Goal: Transaction & Acquisition: Book appointment/travel/reservation

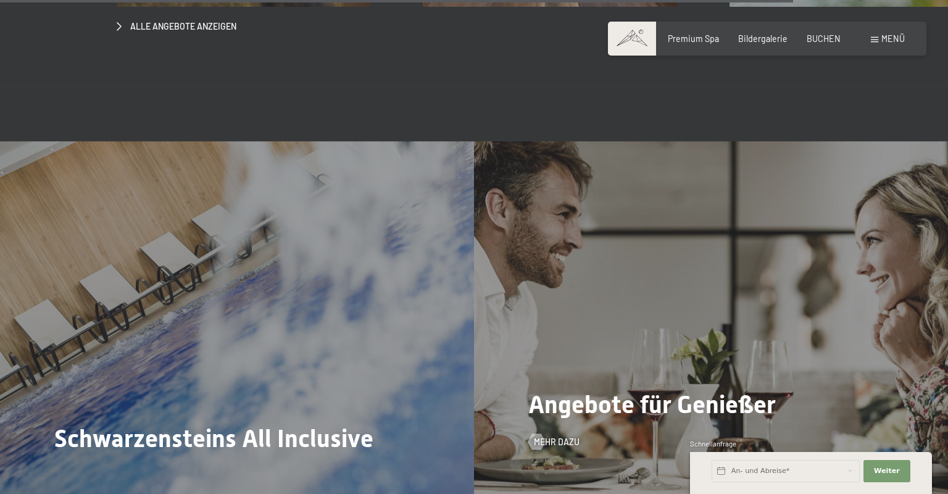
scroll to position [4382, 0]
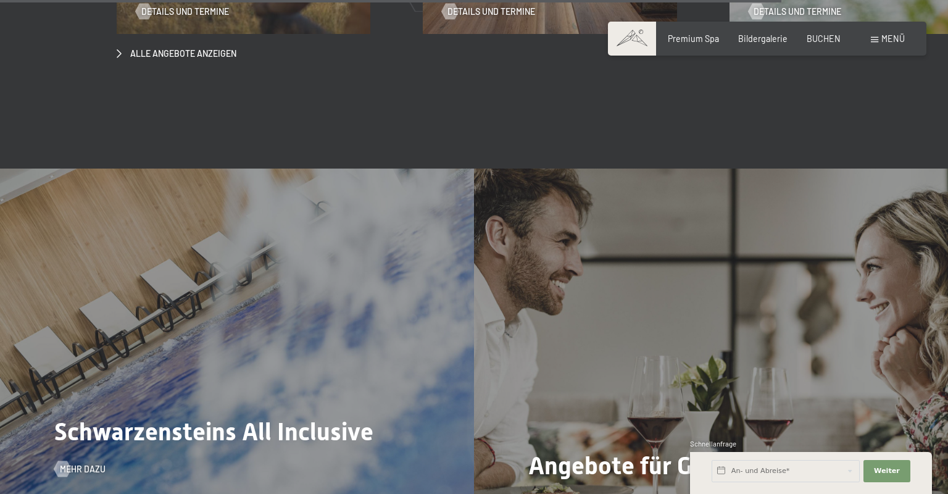
click at [361, 262] on div "Schwarzensteins All Inclusive Mehr dazu" at bounding box center [237, 347] width 474 height 356
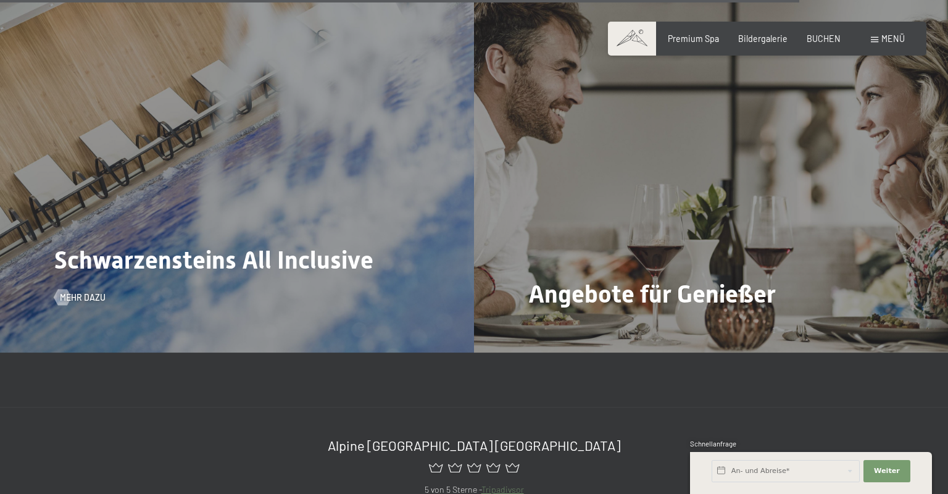
scroll to position [4715, 0]
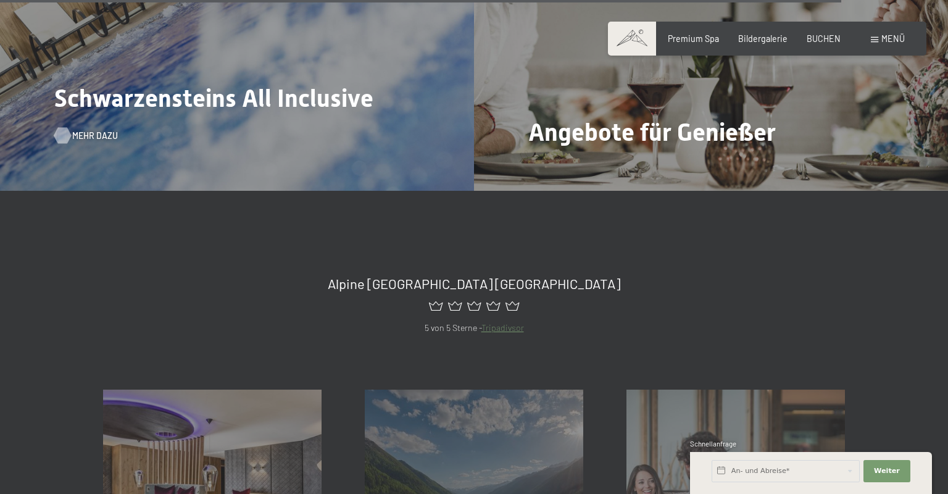
click at [81, 130] on span "Mehr dazu" at bounding box center [95, 136] width 46 height 12
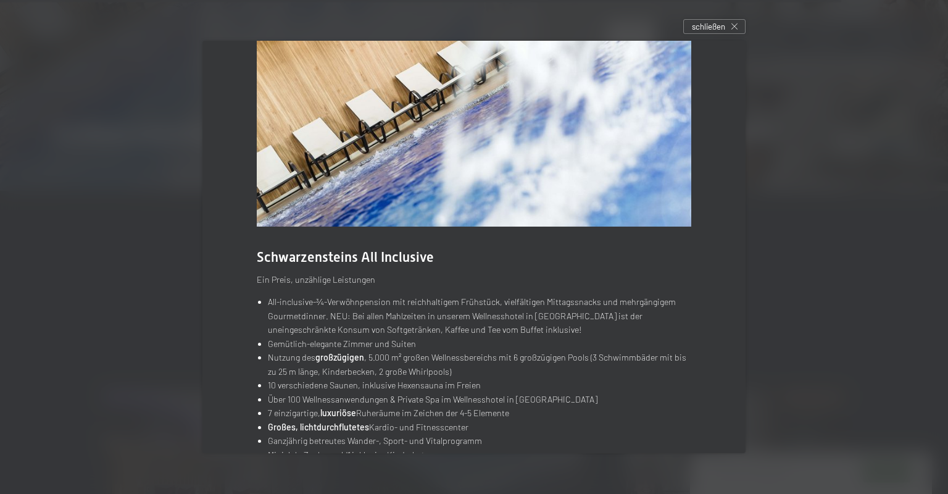
scroll to position [0, 0]
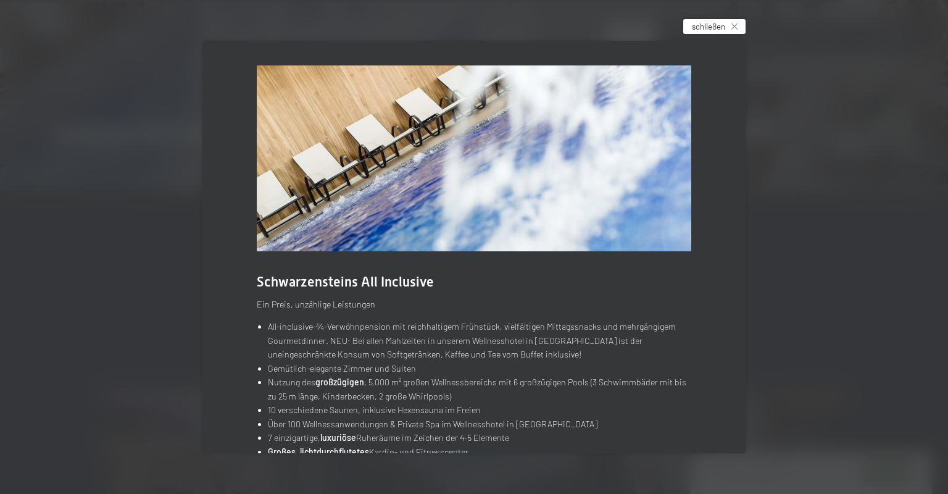
click at [725, 28] on span "schließen" at bounding box center [708, 26] width 33 height 11
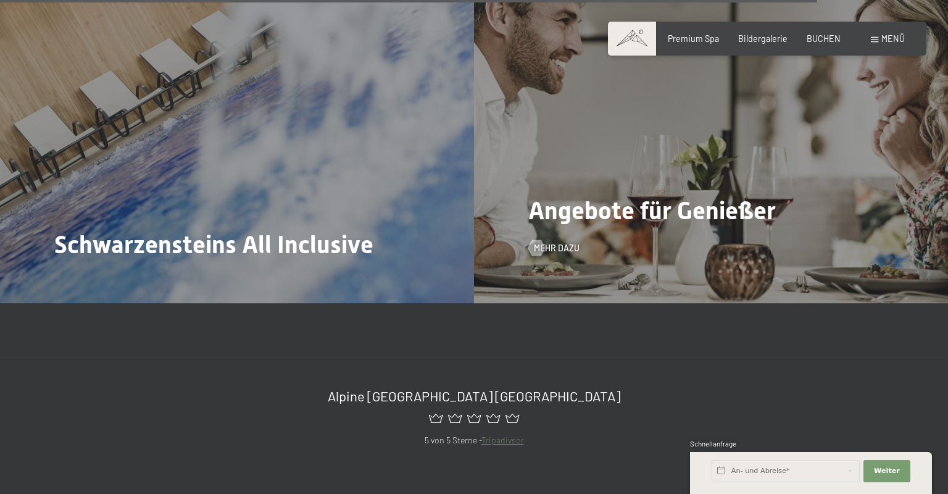
scroll to position [4582, 0]
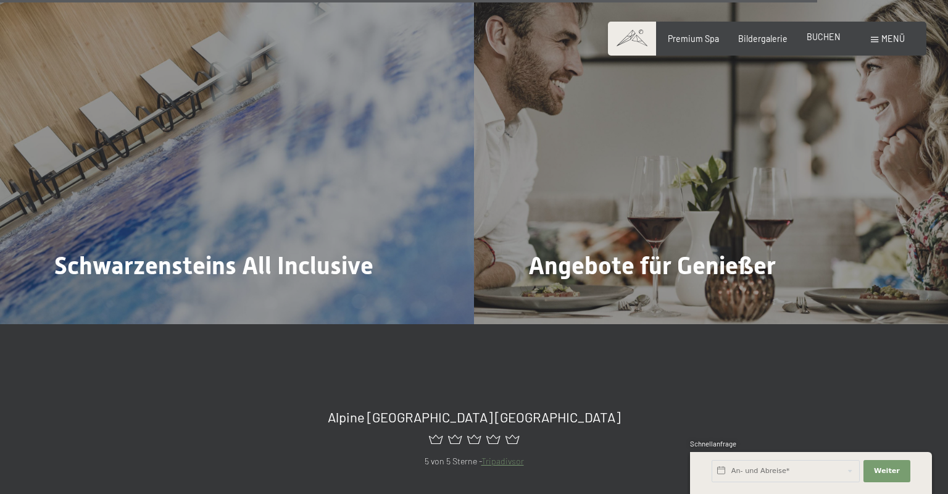
click at [835, 35] on span "BUCHEN" at bounding box center [824, 36] width 34 height 10
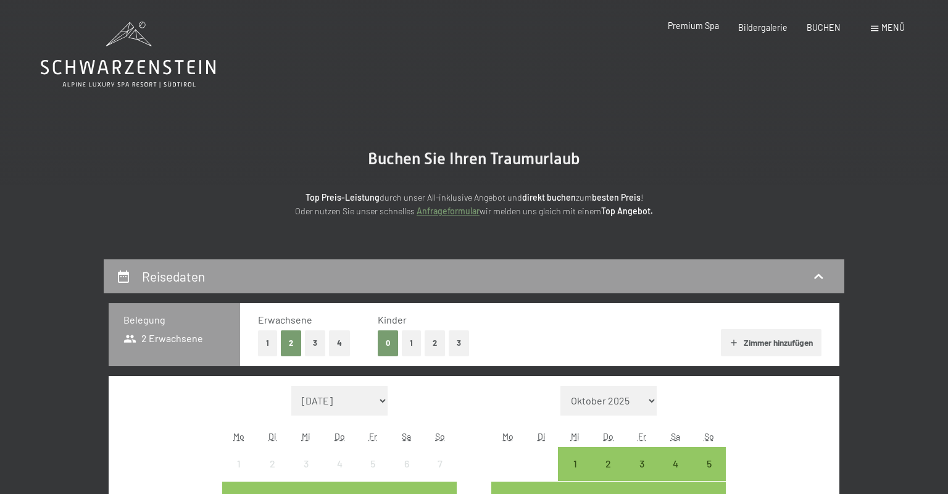
click at [709, 25] on span "Premium Spa" at bounding box center [693, 25] width 51 height 10
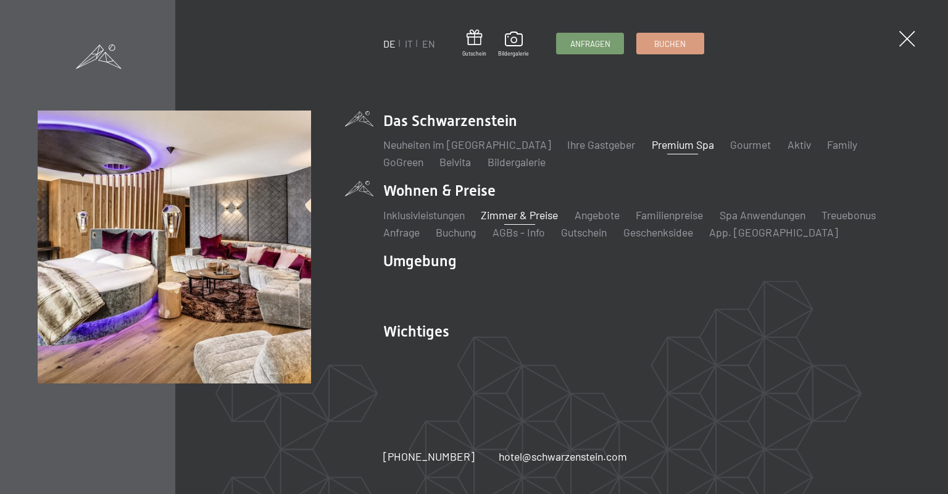
click at [512, 217] on link "Zimmer & Preise" at bounding box center [519, 215] width 77 height 14
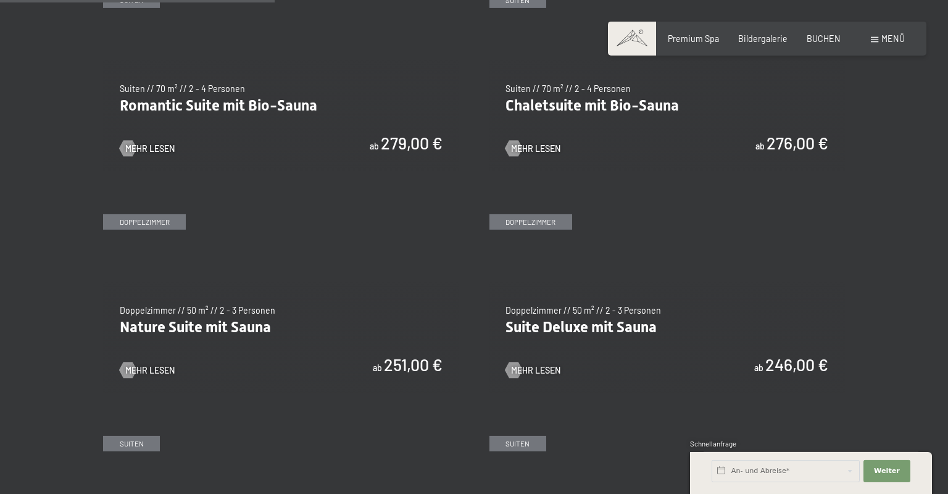
scroll to position [1000, 0]
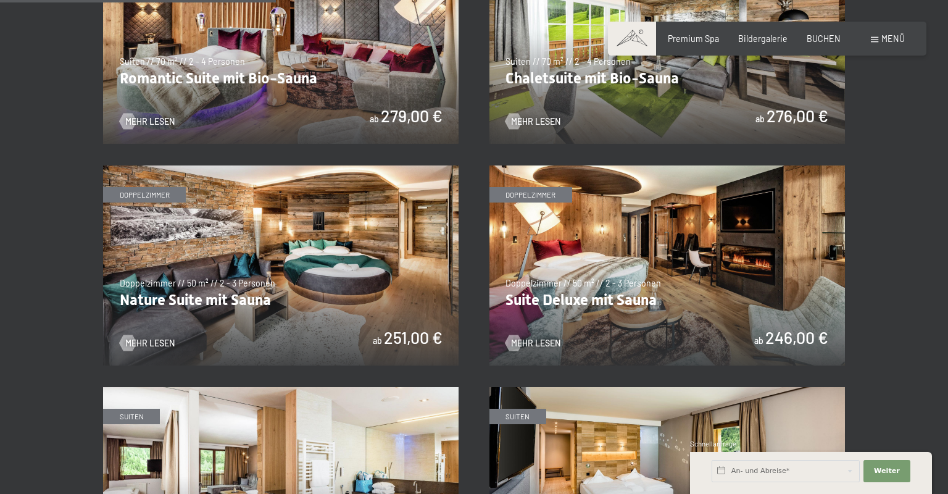
click at [373, 252] on img at bounding box center [281, 265] width 356 height 200
click at [569, 259] on img at bounding box center [668, 265] width 356 height 200
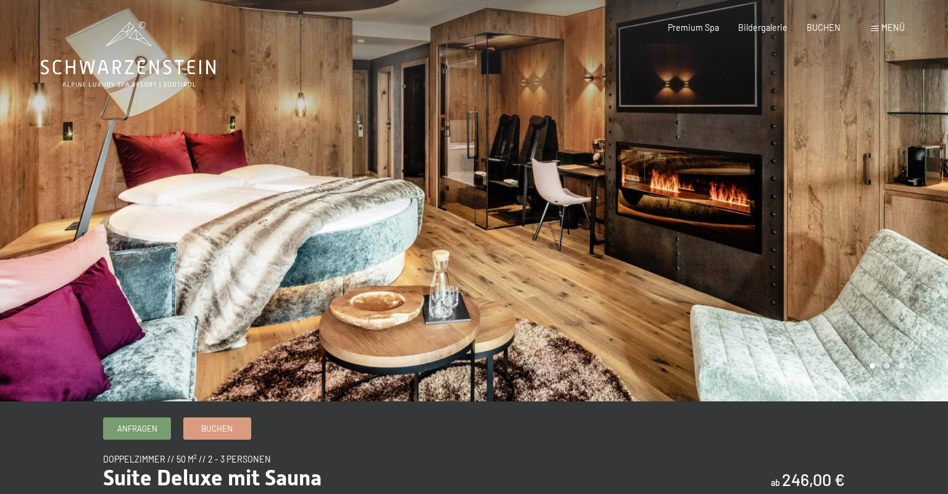
click at [606, 220] on div at bounding box center [711, 200] width 474 height 401
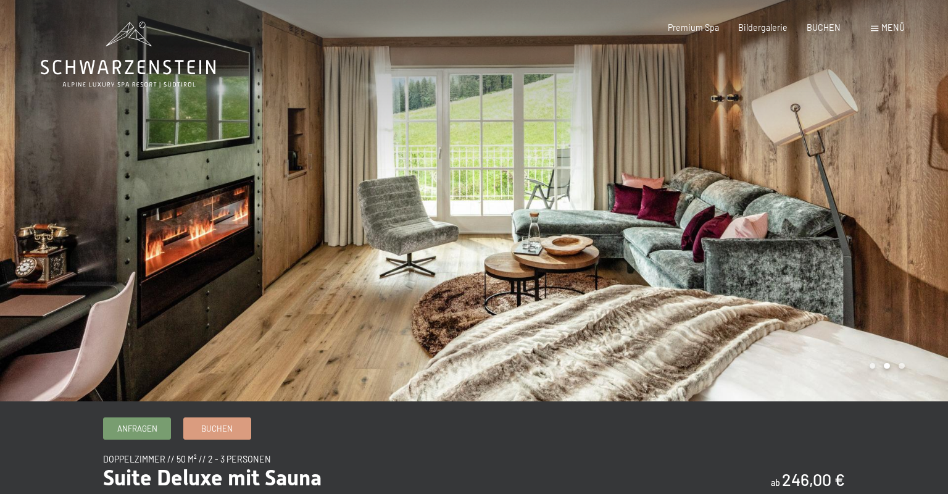
click at [599, 222] on div at bounding box center [711, 200] width 474 height 401
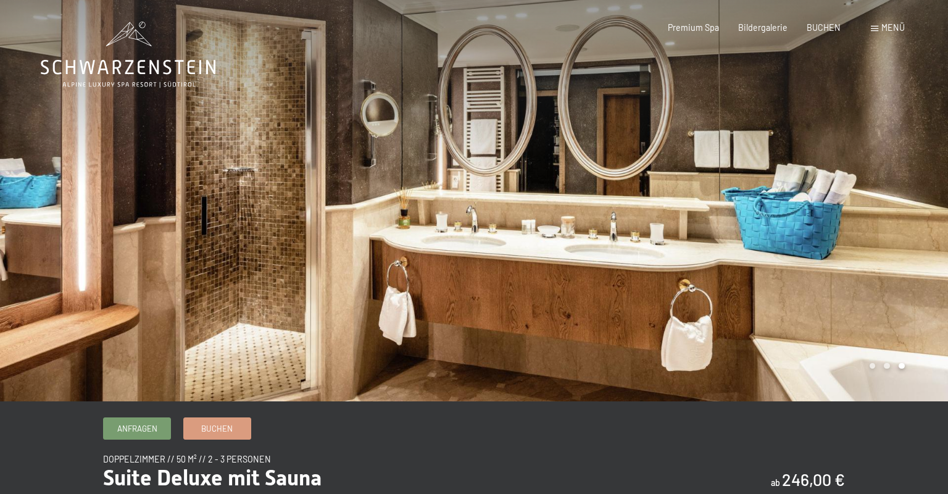
click at [598, 221] on div at bounding box center [711, 200] width 474 height 401
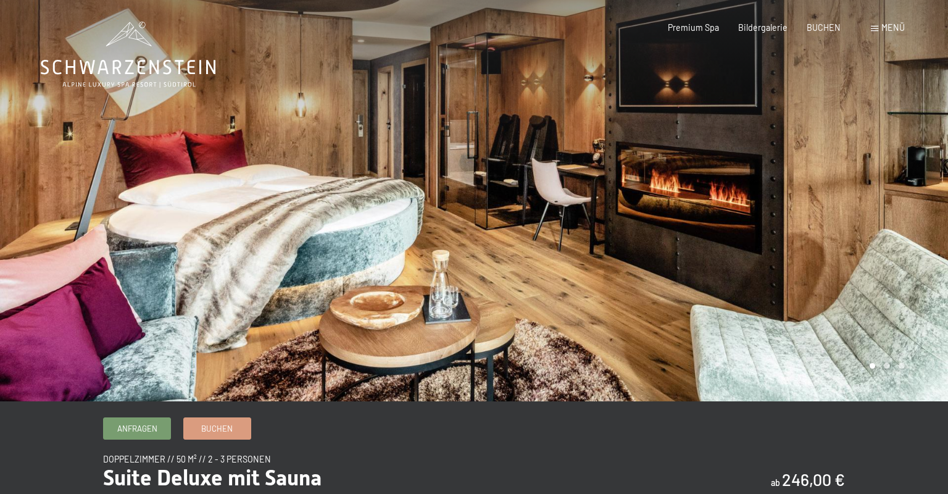
click at [598, 221] on div at bounding box center [711, 200] width 474 height 401
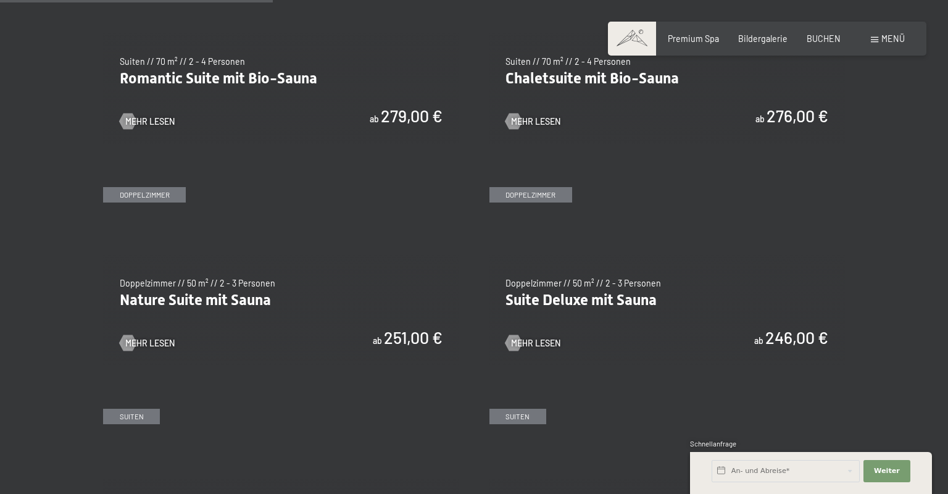
scroll to position [934, 0]
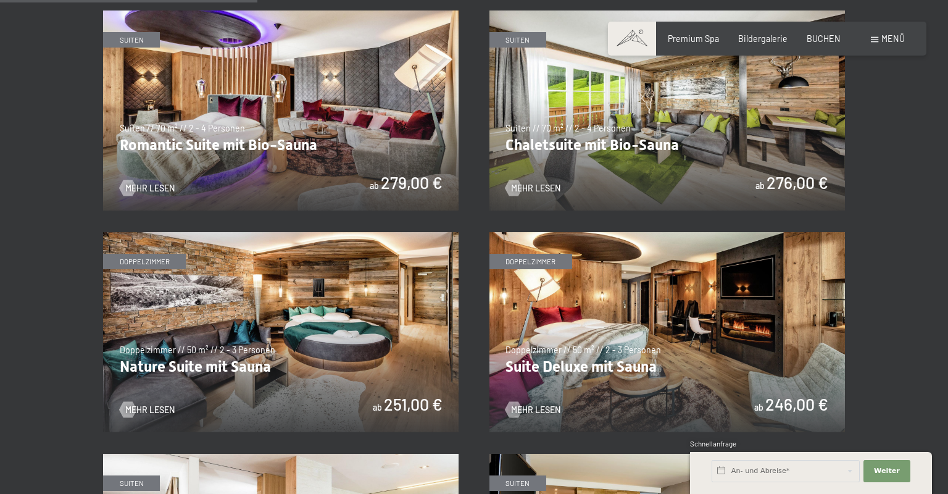
click at [266, 107] on img at bounding box center [281, 110] width 356 height 200
click at [601, 138] on img at bounding box center [668, 110] width 356 height 200
click at [387, 126] on img at bounding box center [281, 110] width 356 height 200
click at [671, 104] on img at bounding box center [668, 110] width 356 height 200
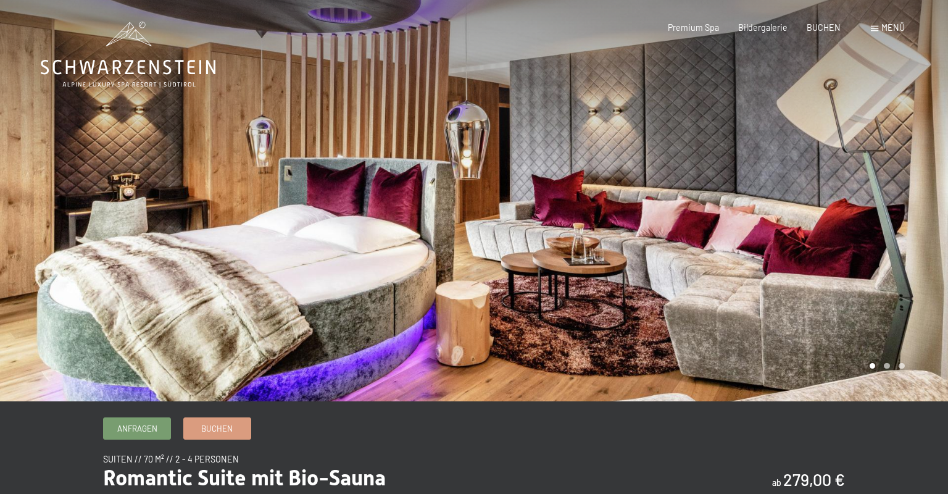
click at [568, 210] on div at bounding box center [711, 200] width 474 height 401
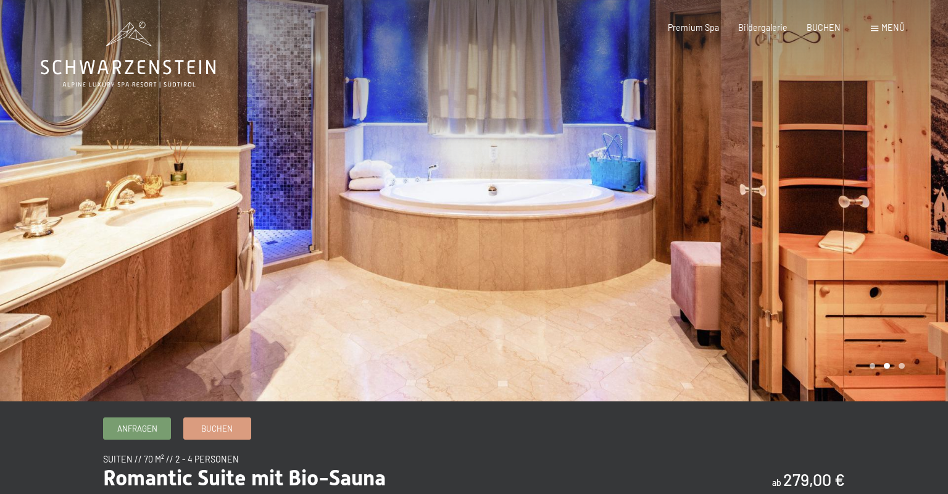
click at [568, 210] on div at bounding box center [711, 200] width 474 height 401
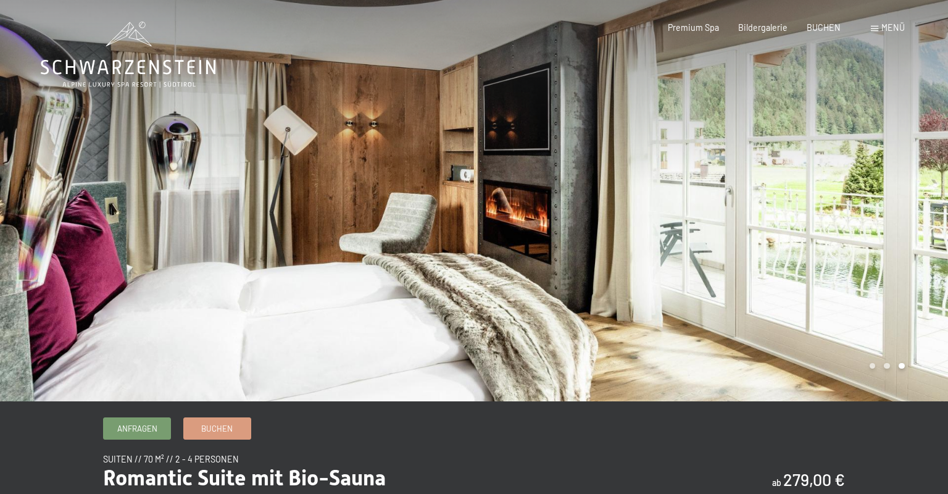
click at [568, 209] on div at bounding box center [711, 200] width 474 height 401
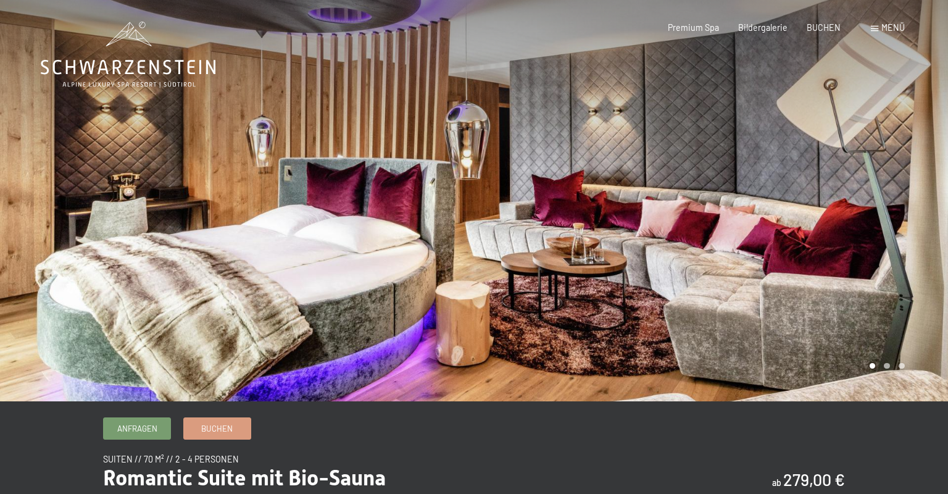
click at [566, 207] on div at bounding box center [711, 200] width 474 height 401
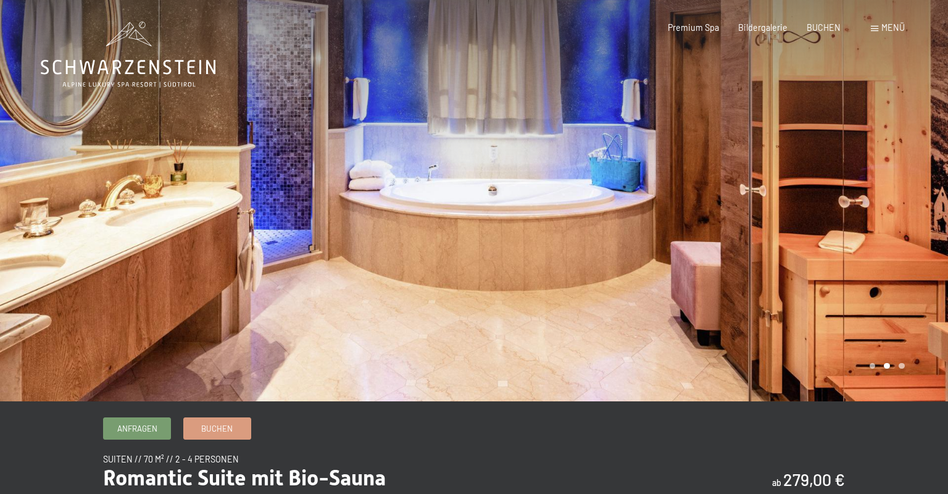
drag, startPoint x: 373, startPoint y: 186, endPoint x: 363, endPoint y: 190, distance: 10.8
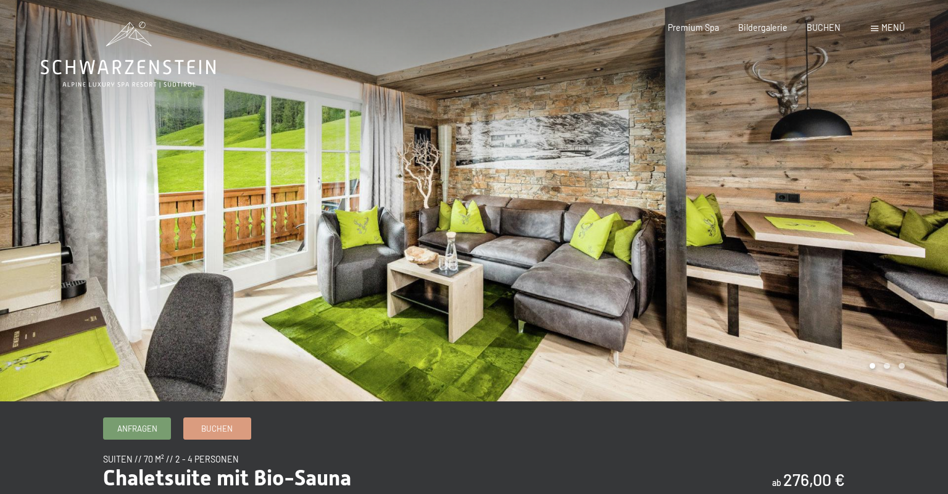
click at [545, 200] on div at bounding box center [711, 200] width 474 height 401
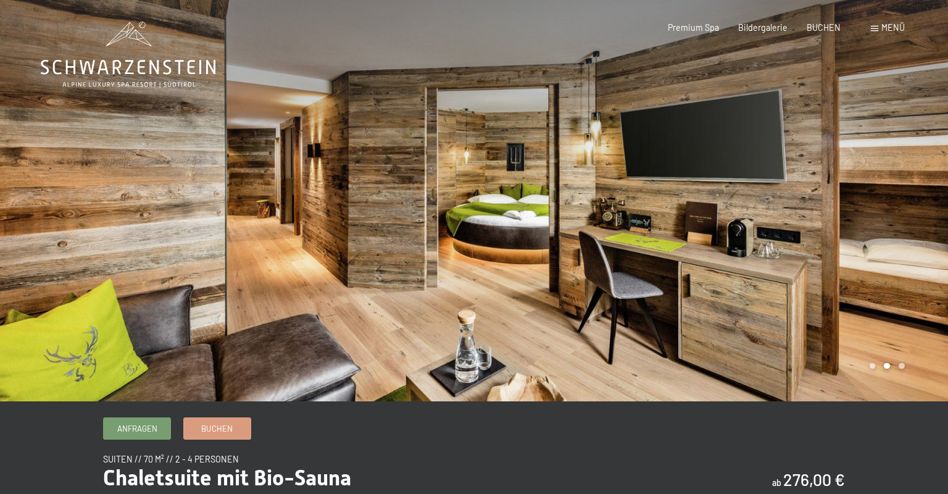
click at [555, 195] on div at bounding box center [711, 200] width 474 height 401
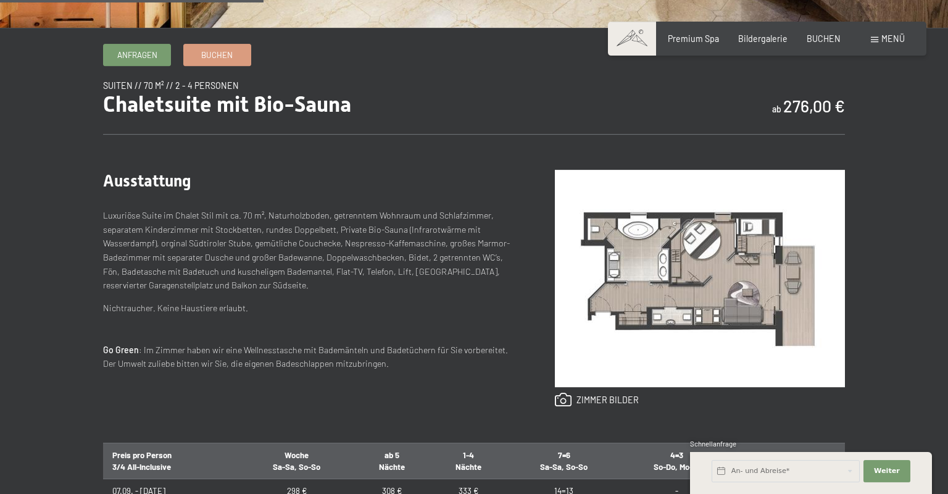
scroll to position [400, 0]
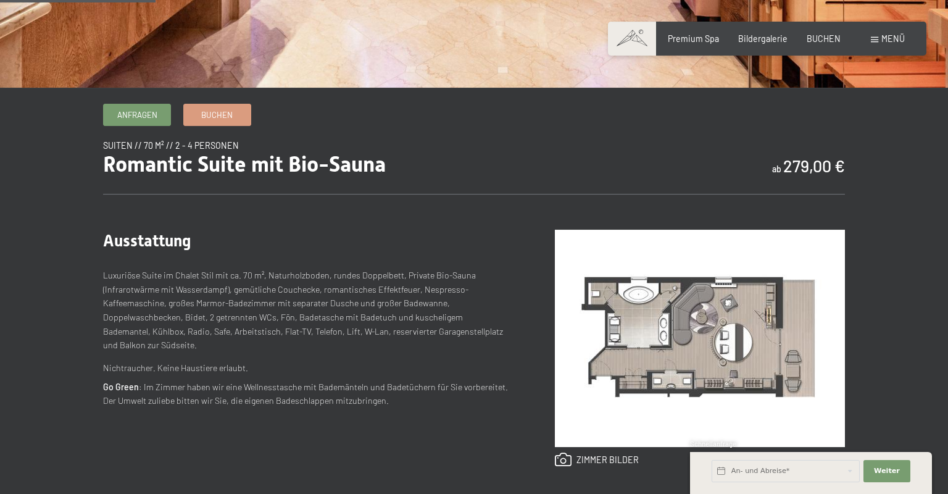
scroll to position [333, 0]
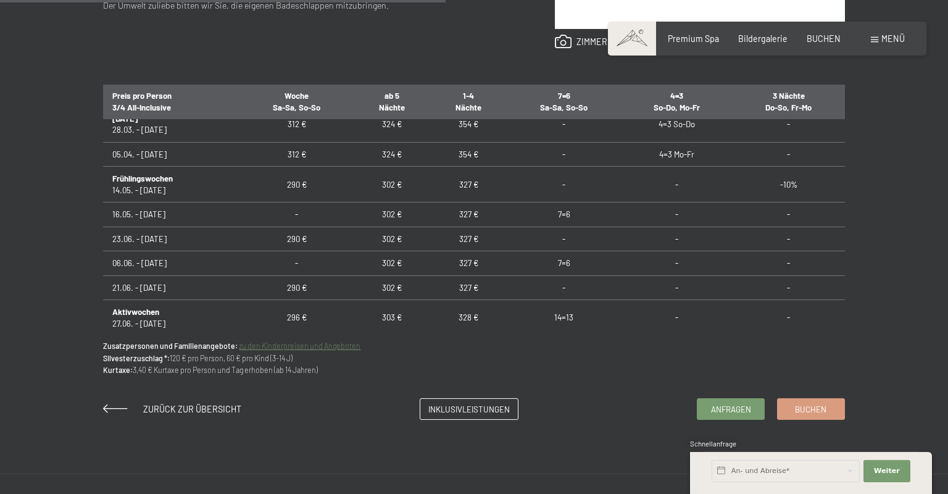
scroll to position [734, 0]
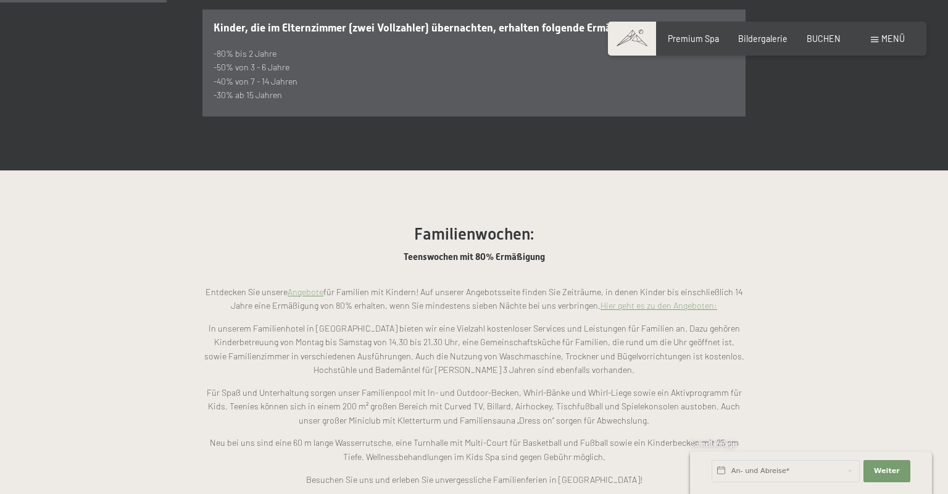
scroll to position [867, 0]
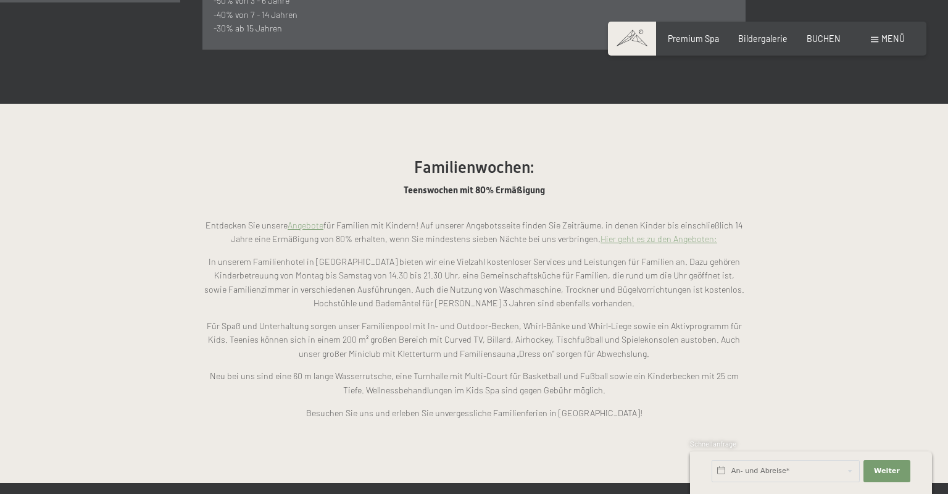
click at [659, 233] on link "Hier geht es zu den Angeboten:" at bounding box center [659, 238] width 117 height 10
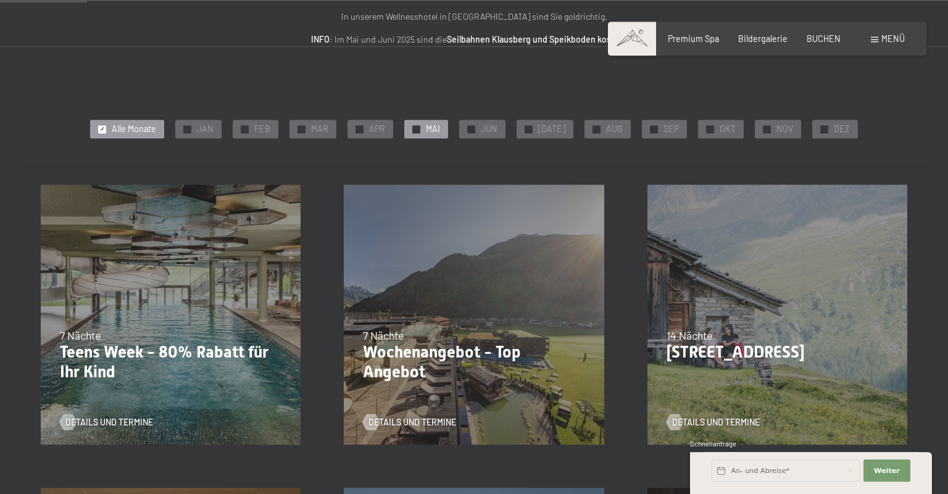
scroll to position [133, 0]
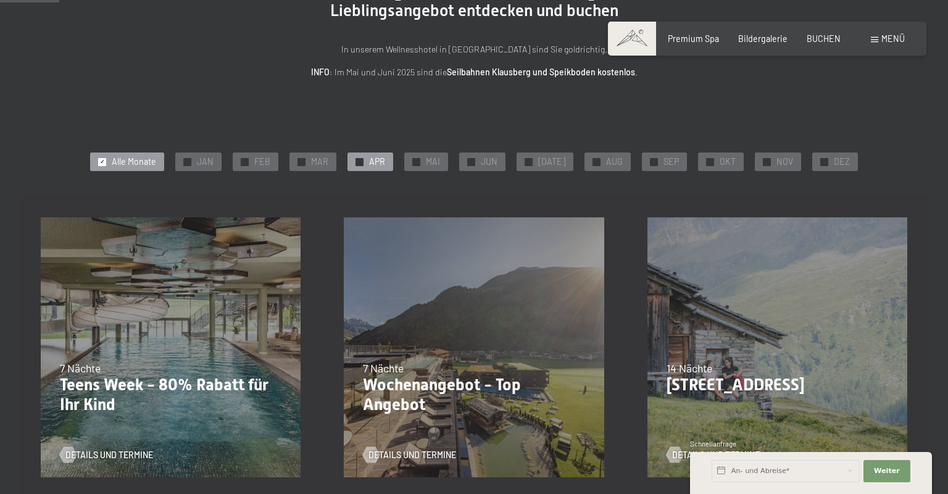
click at [362, 161] on span "✓" at bounding box center [360, 161] width 5 height 7
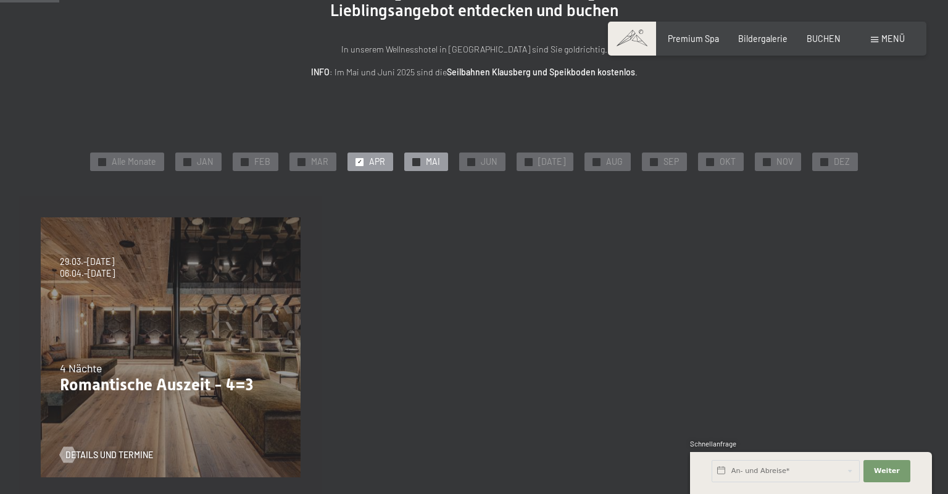
click at [419, 162] on div at bounding box center [416, 162] width 8 height 8
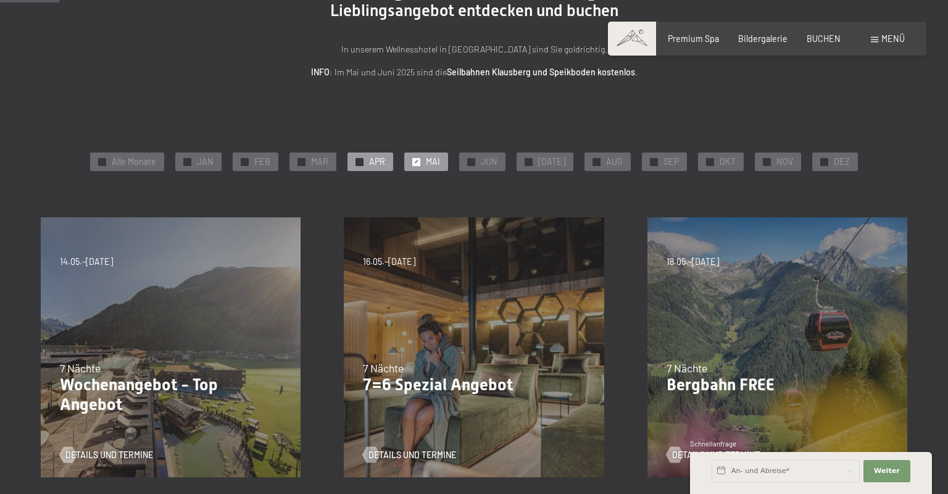
click at [373, 162] on div "✓ APR" at bounding box center [371, 162] width 46 height 19
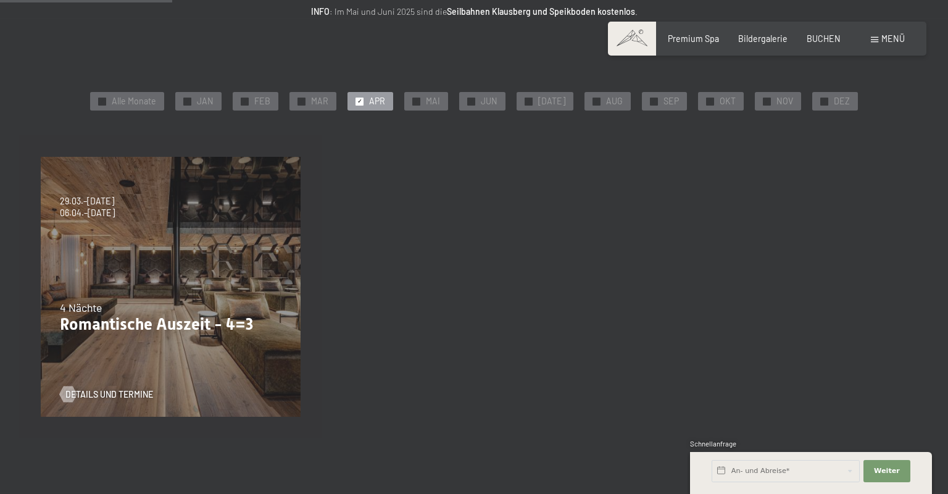
scroll to position [200, 0]
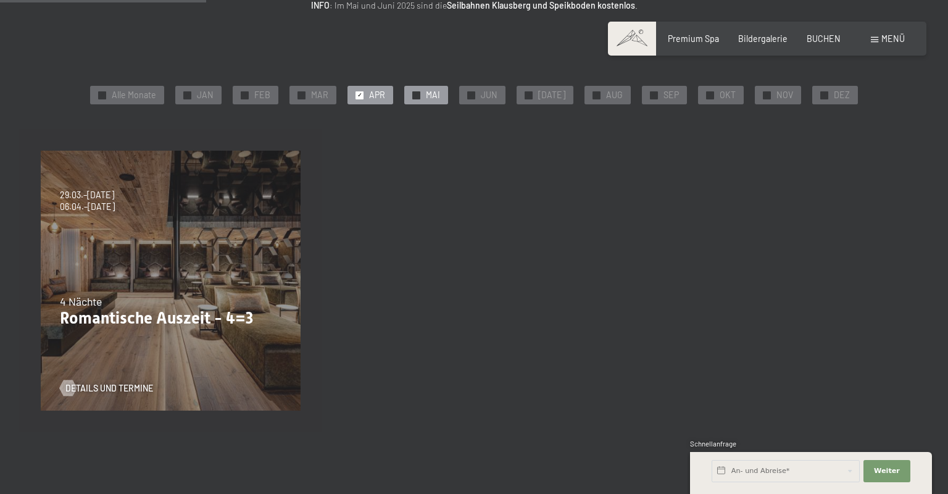
click at [430, 97] on div "✓ MAI" at bounding box center [426, 95] width 44 height 19
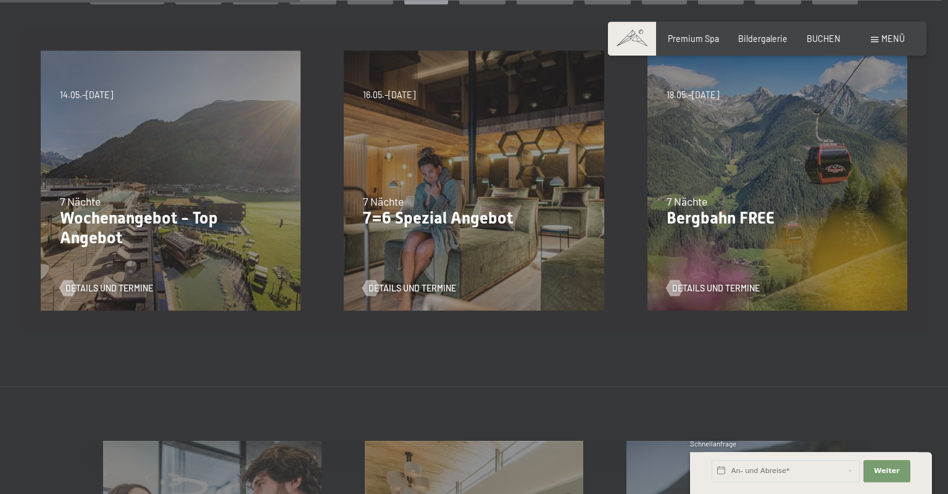
scroll to position [267, 0]
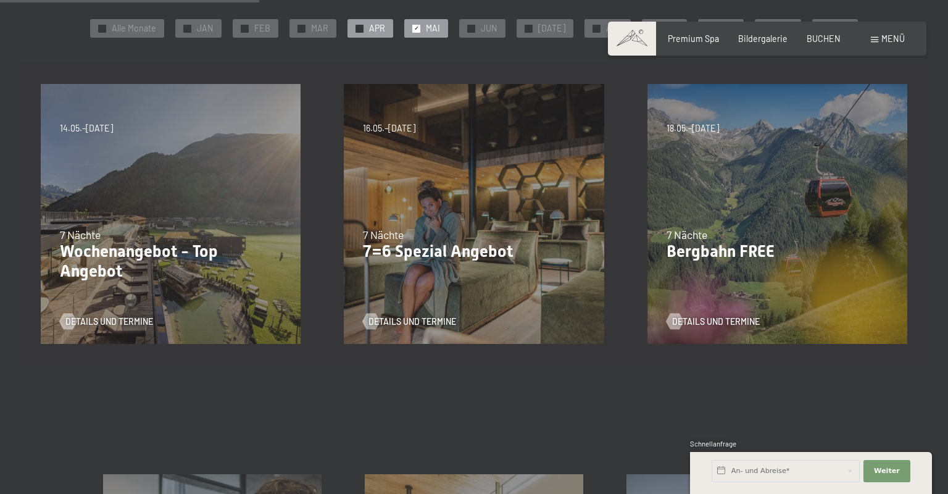
click at [373, 28] on div "✓ APR" at bounding box center [371, 28] width 46 height 19
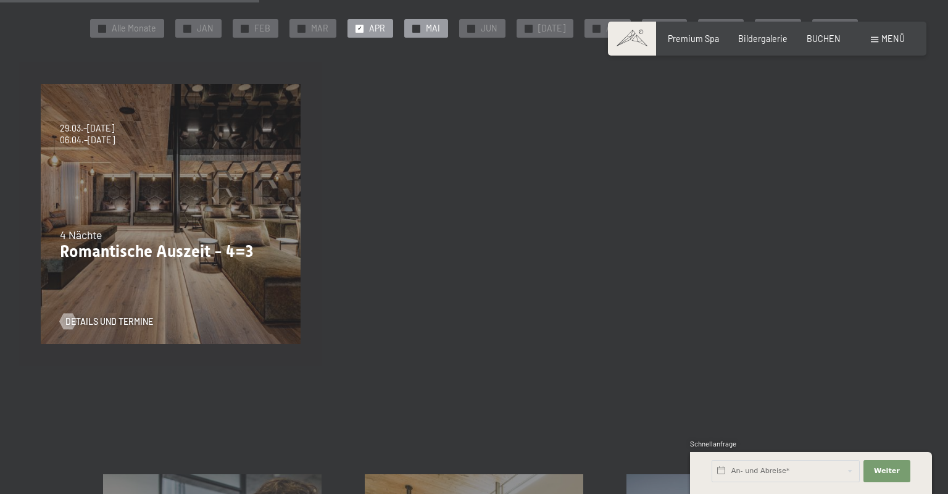
click at [430, 28] on div "✓ MAI" at bounding box center [426, 28] width 44 height 19
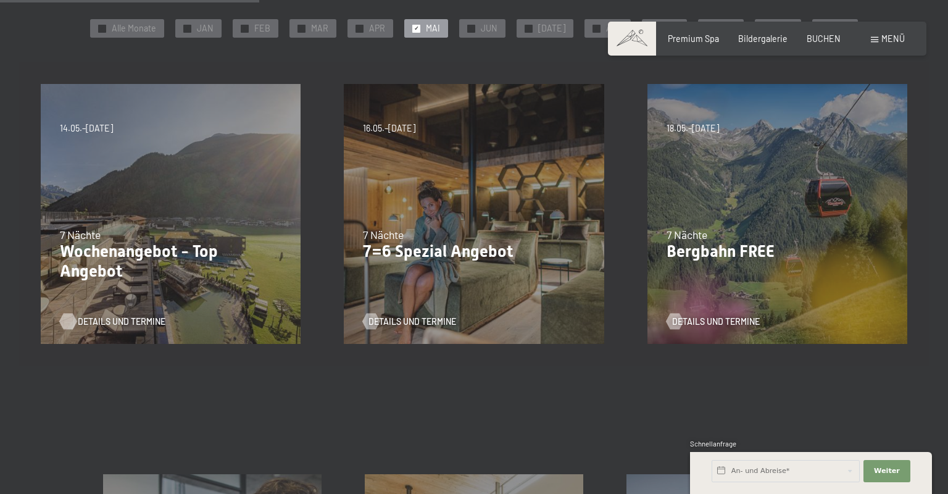
click at [72, 322] on div at bounding box center [67, 321] width 9 height 16
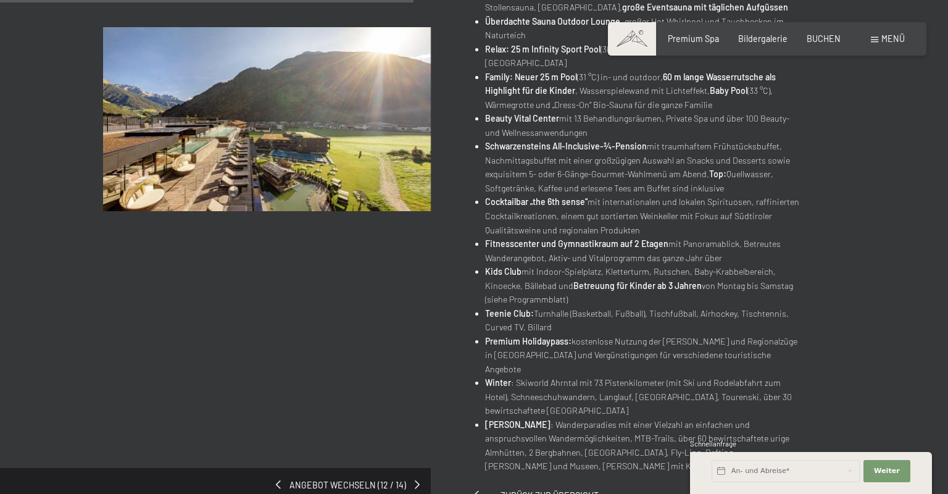
scroll to position [600, 0]
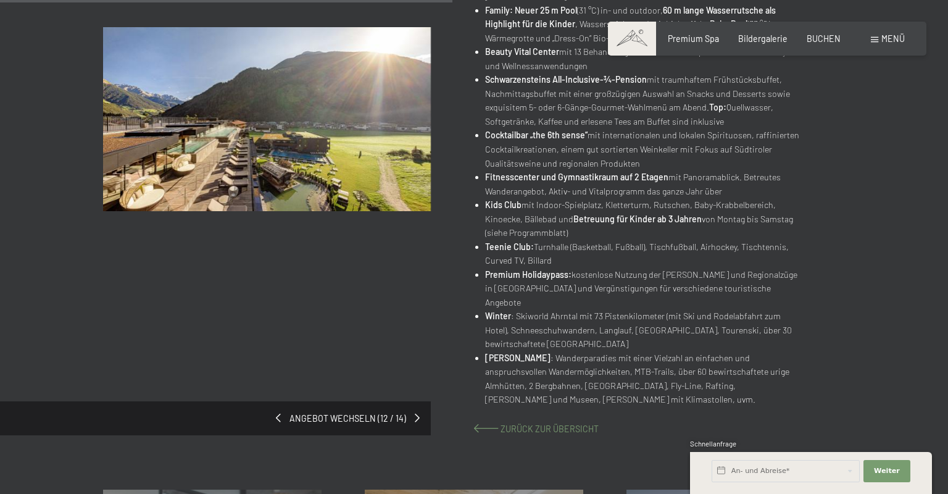
click at [532, 424] on span "Zurück zur Übersicht" at bounding box center [550, 429] width 98 height 10
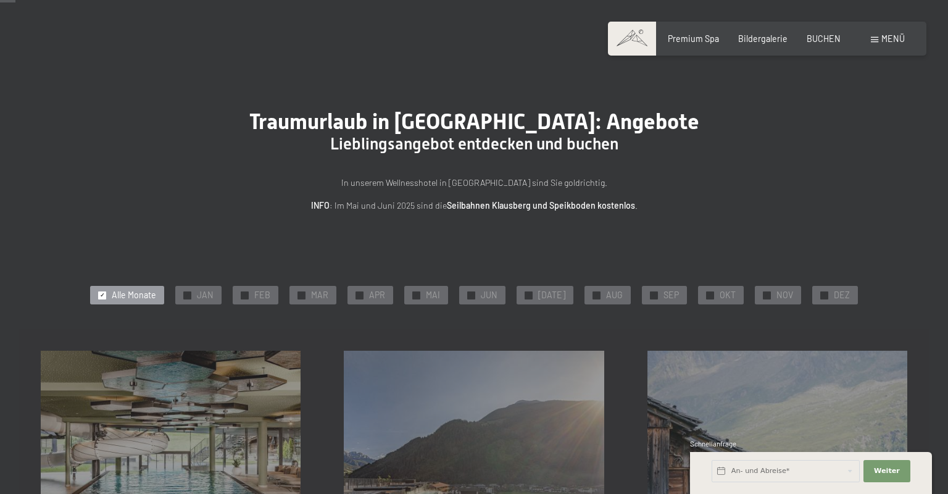
scroll to position [133, 0]
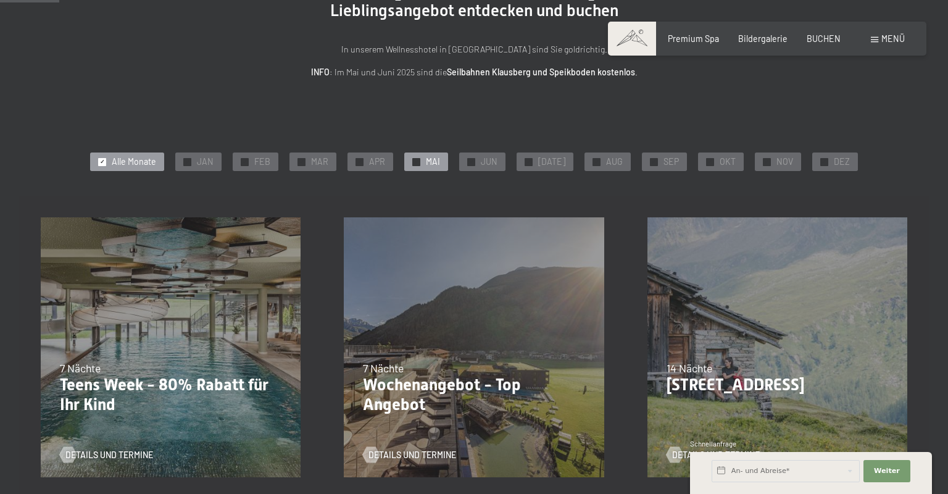
click at [427, 160] on div "✓ MAI" at bounding box center [426, 162] width 44 height 19
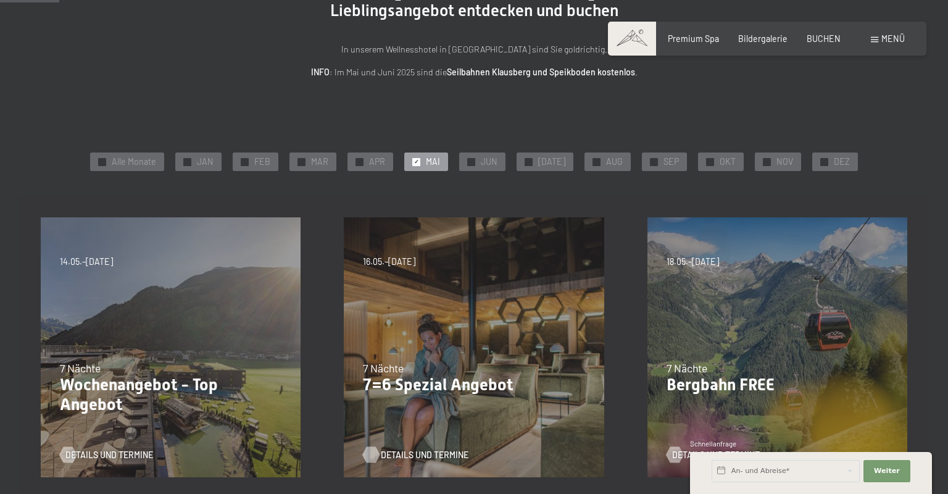
click at [396, 452] on span "Details und Termine" at bounding box center [425, 455] width 88 height 12
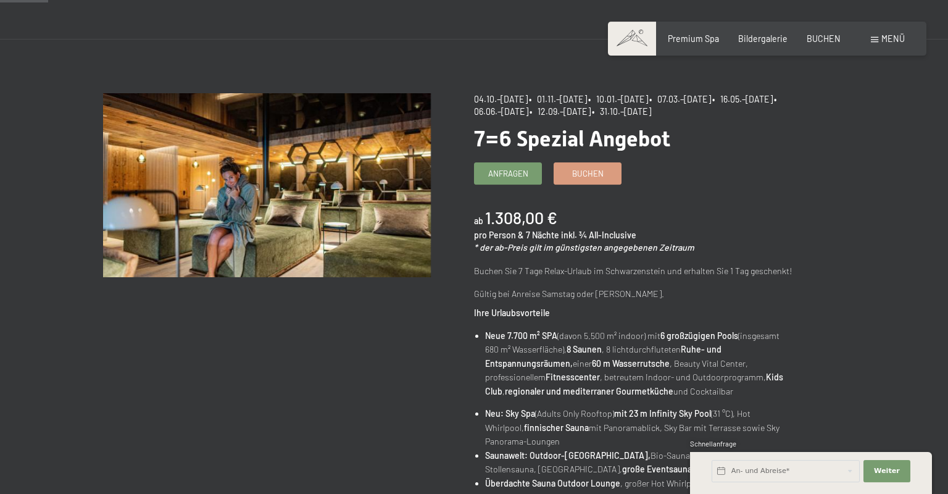
scroll to position [67, 0]
